Goal: Task Accomplishment & Management: Complete application form

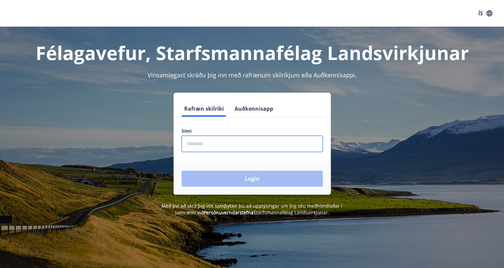
click at [207, 144] on input "phone" at bounding box center [252, 144] width 141 height 16
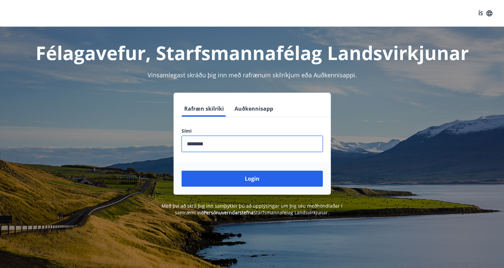
type input "********"
click at [182, 171] on button "Login" at bounding box center [252, 179] width 141 height 16
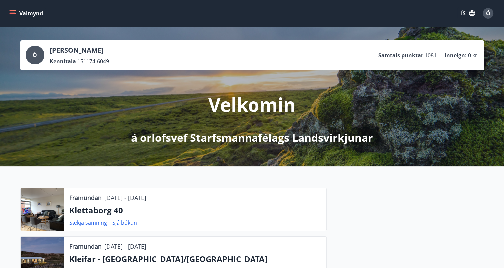
scroll to position [67, 0]
